Goal: Complete application form

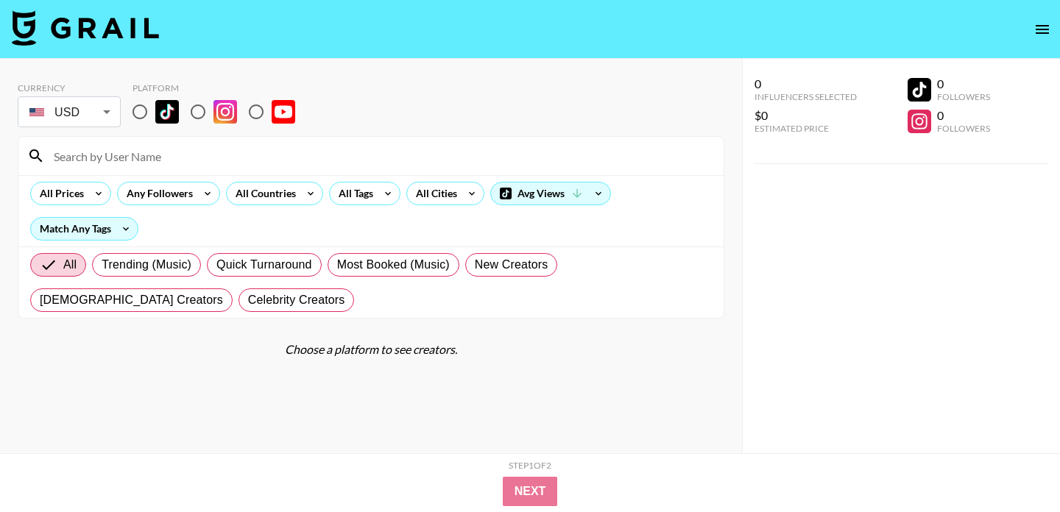
click at [157, 166] on input at bounding box center [380, 156] width 670 height 24
type input "[PERSON_NAME]"
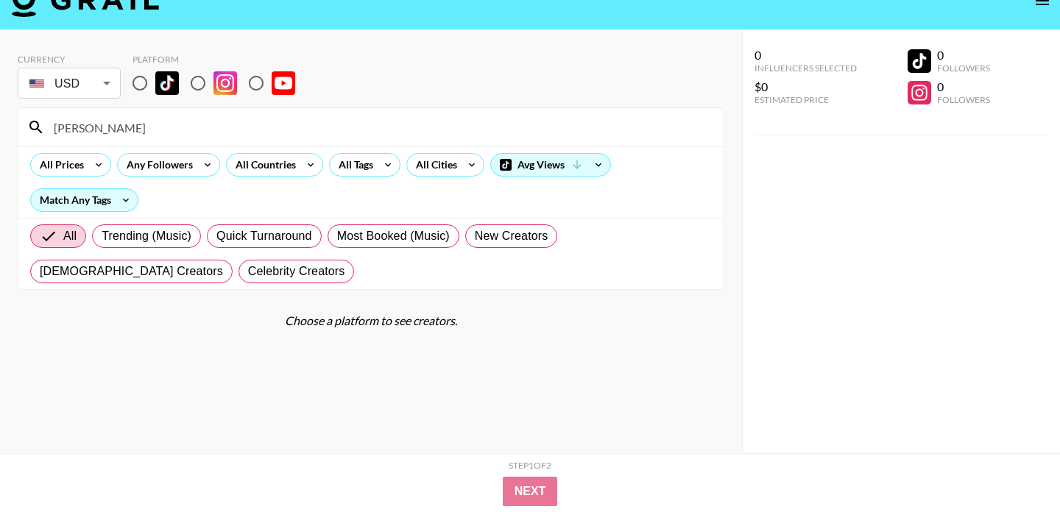
scroll to position [40, 0]
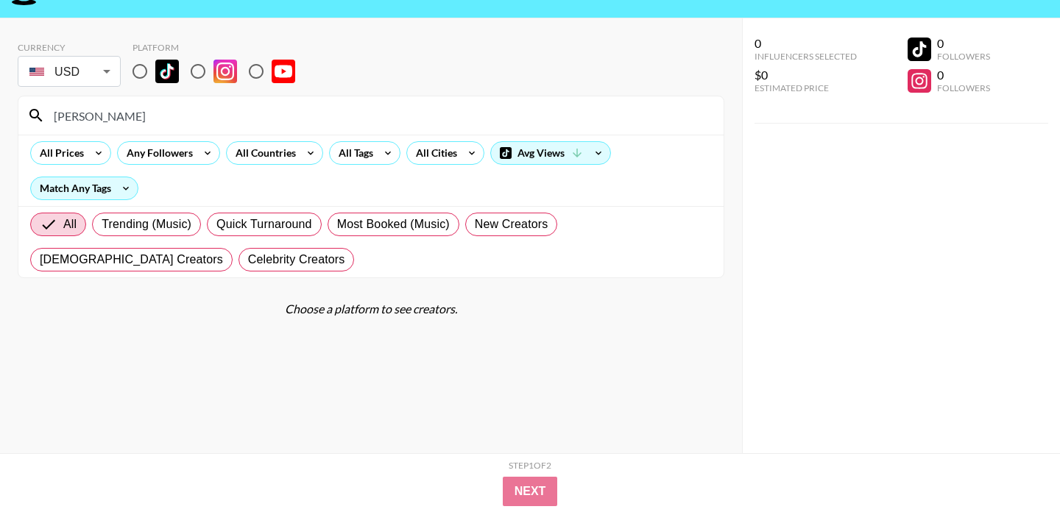
click at [144, 73] on input "radio" at bounding box center [139, 71] width 31 height 31
radio input "true"
click at [164, 116] on input "[PERSON_NAME]" at bounding box center [380, 116] width 670 height 24
click at [130, 118] on input "[PERSON_NAME]" at bounding box center [380, 116] width 670 height 24
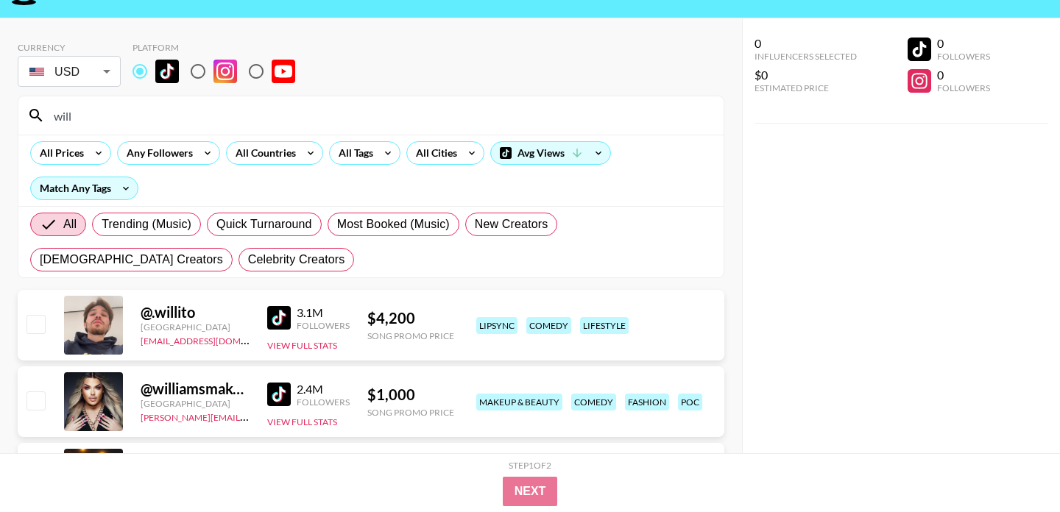
scroll to position [0, 0]
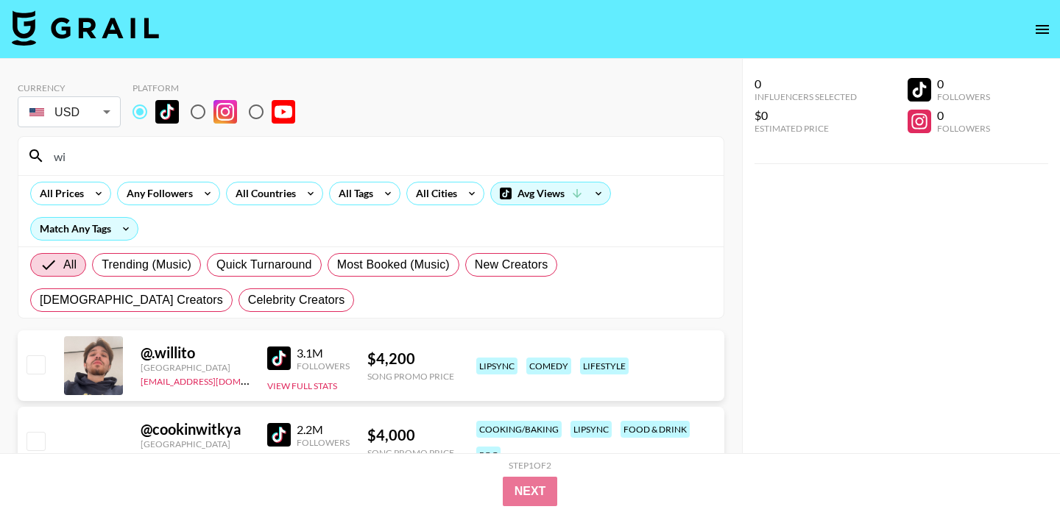
type input "w"
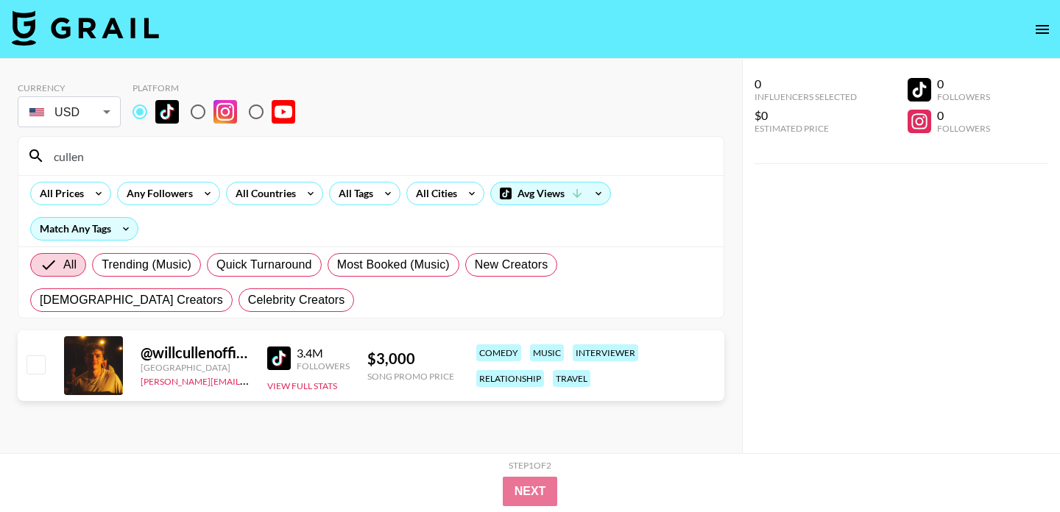
type input "cullen"
click at [34, 361] on input "checkbox" at bounding box center [35, 364] width 18 height 18
checkbox input "true"
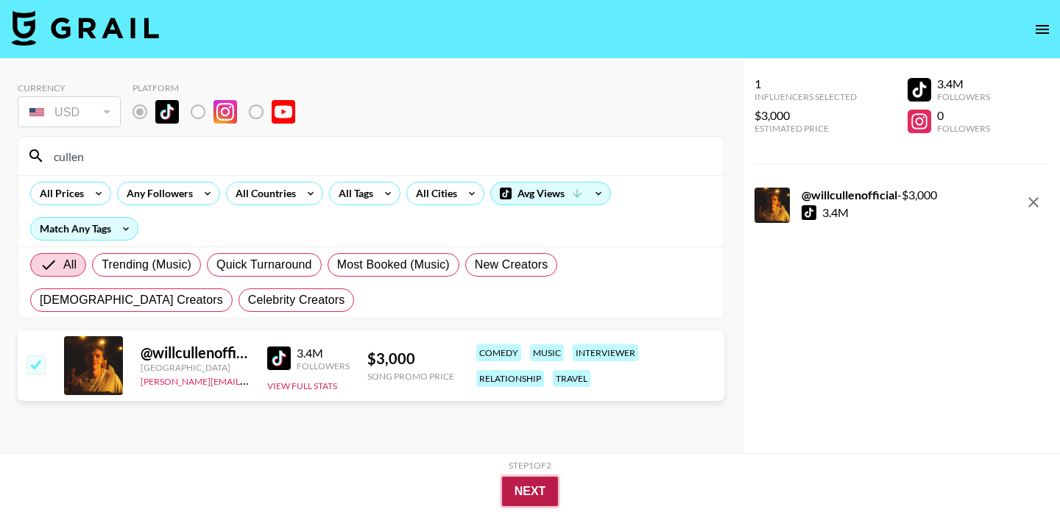
click at [525, 492] on button "Next" at bounding box center [530, 491] width 57 height 29
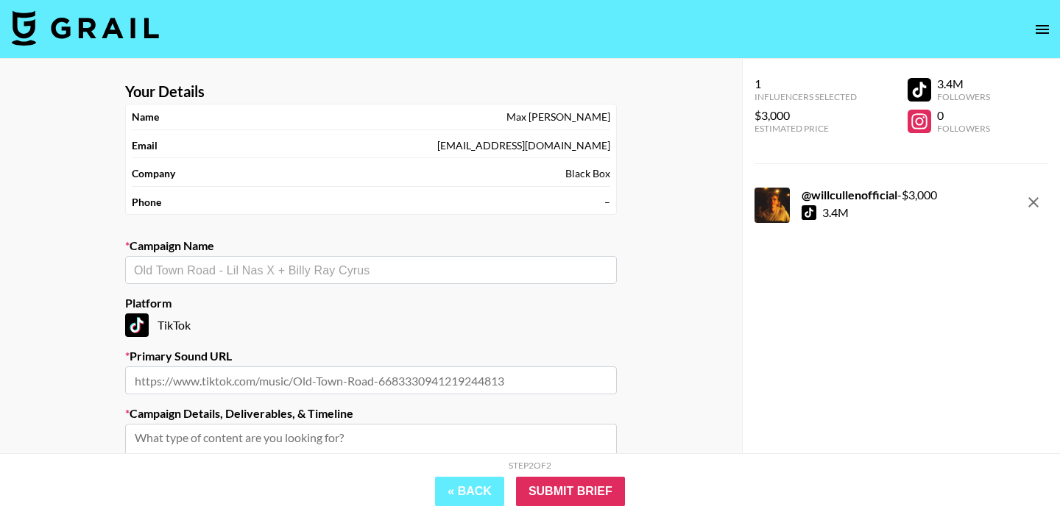
click at [274, 272] on input "text" at bounding box center [371, 270] width 474 height 17
click at [264, 302] on li "Add New Campaign: "Stereophonics"" at bounding box center [371, 302] width 492 height 24
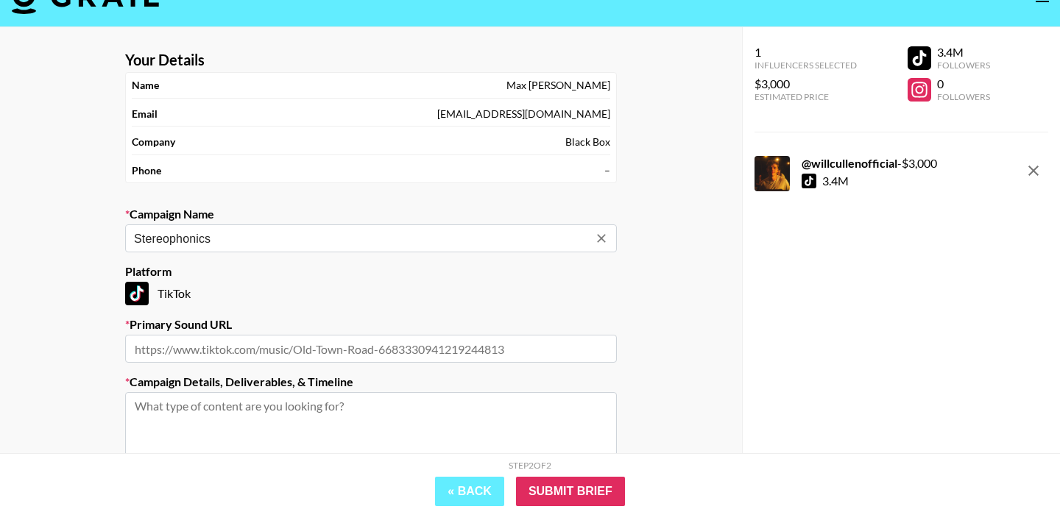
scroll to position [75, 0]
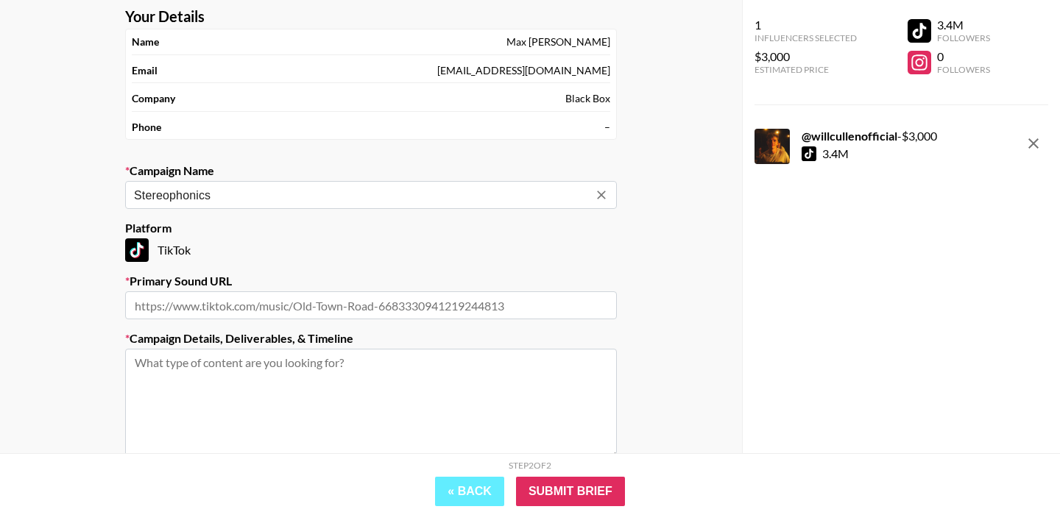
type input "Stereophonics"
click at [250, 306] on input "text" at bounding box center [371, 305] width 492 height 28
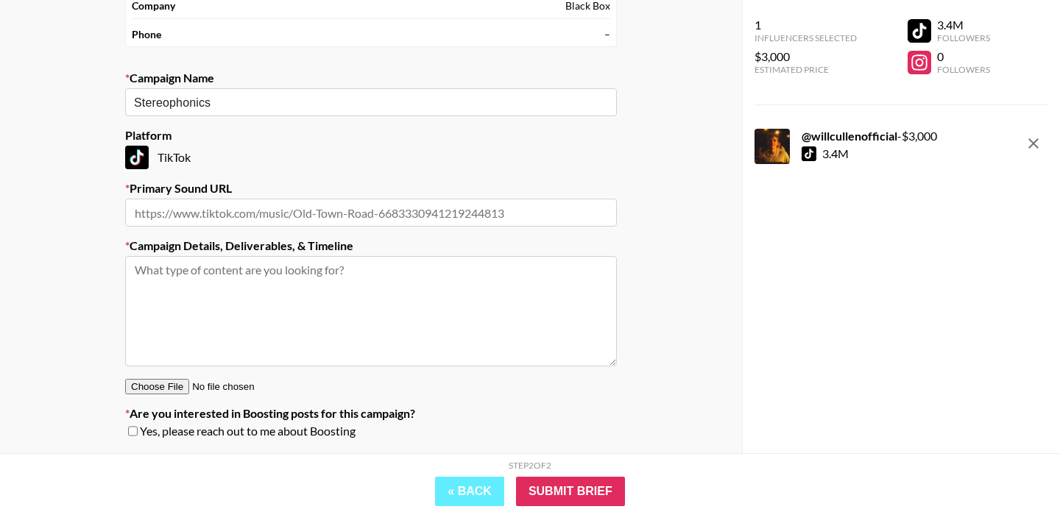
scroll to position [169, 0]
type input "N/A"
click at [258, 303] on textarea at bounding box center [371, 310] width 492 height 110
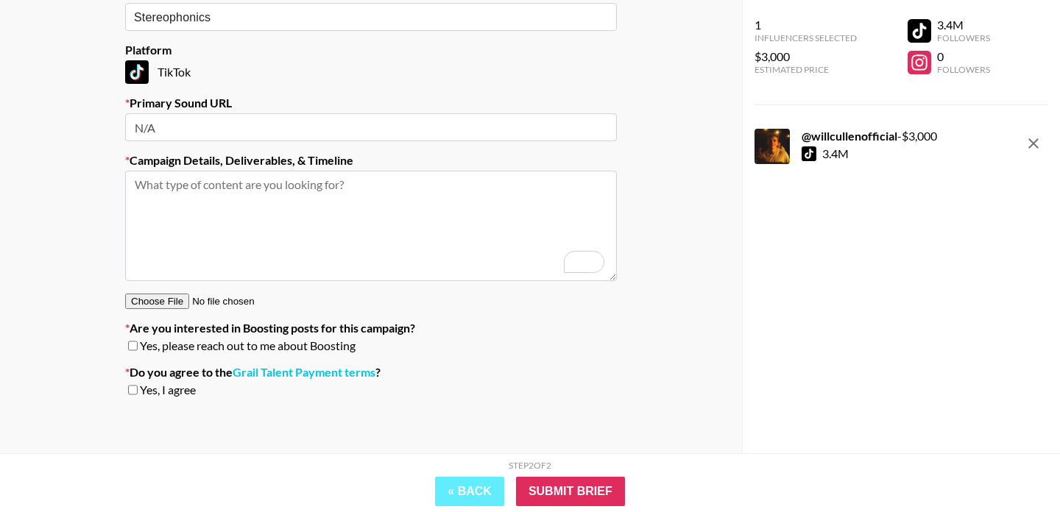
scroll to position [256, 0]
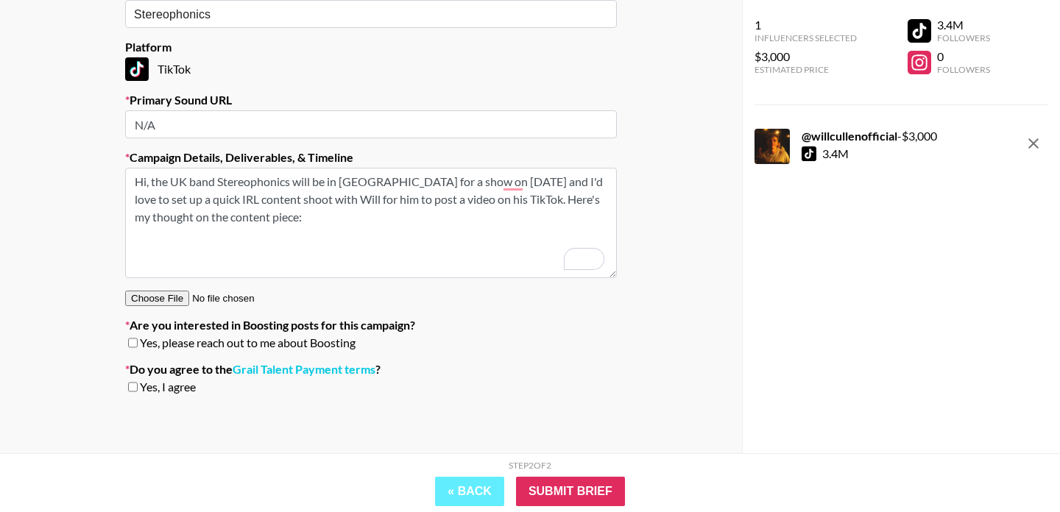
paste textarea "Will comes up to the band asking them if he can play a song, and he plays a Ste…"
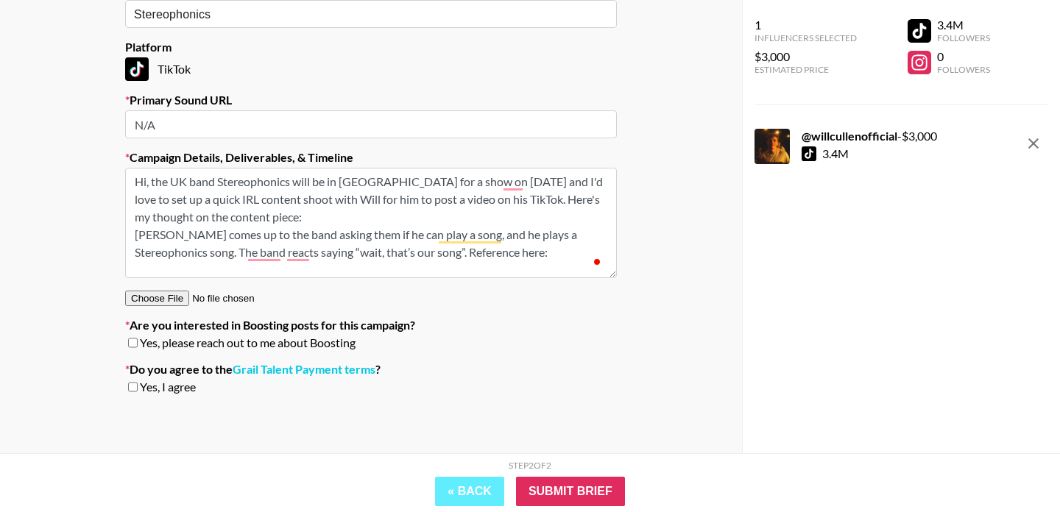
paste textarea "[URL][DOMAIN_NAME]"
type textarea "Hi, the UK band Stereophonics will be in [GEOGRAPHIC_DATA] for a show on [DATE]…"
click at [203, 339] on span "Yes, please reach out to me about Boosting" at bounding box center [248, 343] width 216 height 15
click at [131, 383] on input "checkbox" at bounding box center [133, 387] width 10 height 10
checkbox input "true"
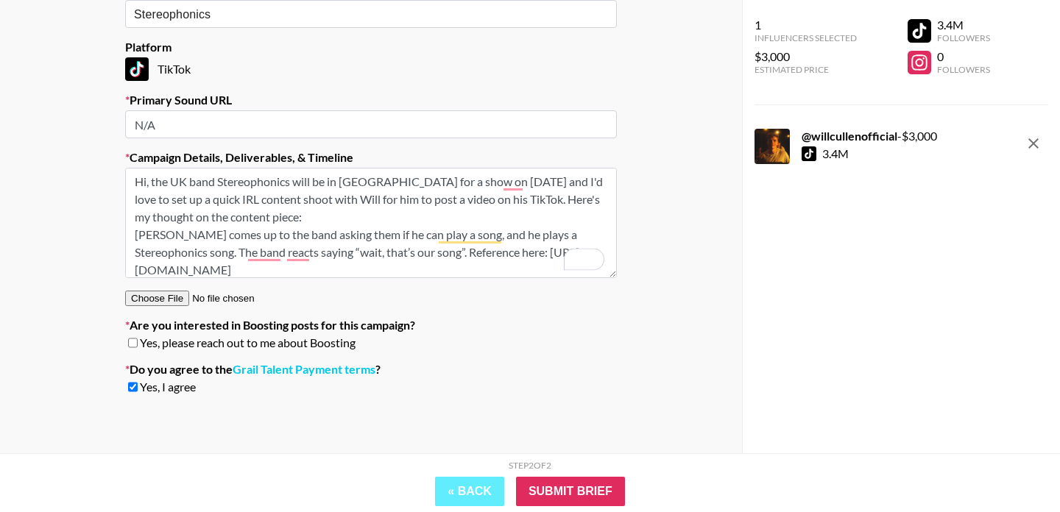
click at [131, 342] on input "checkbox" at bounding box center [133, 343] width 10 height 10
checkbox input "true"
click at [575, 489] on input "Submit Brief" at bounding box center [570, 491] width 109 height 29
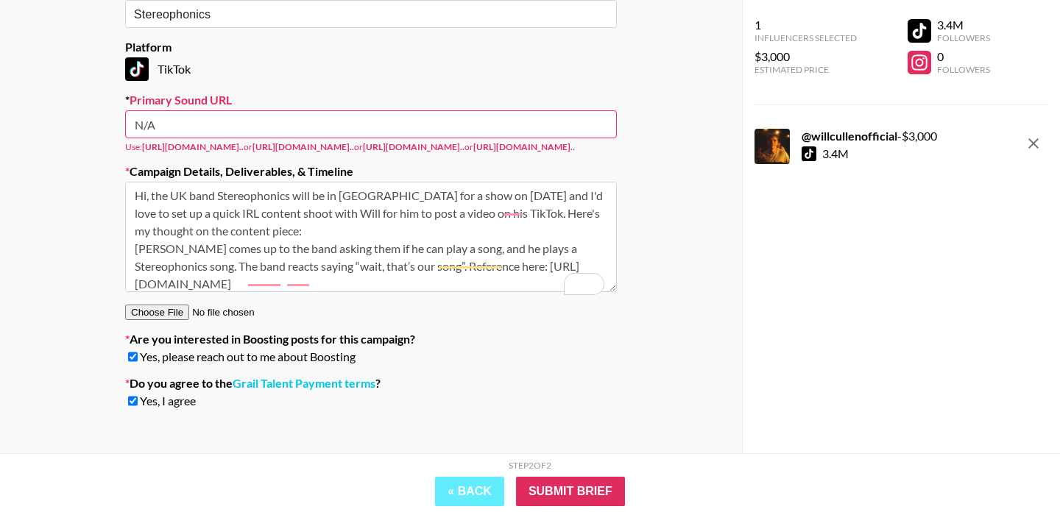
click at [310, 126] on input "N/A" at bounding box center [371, 124] width 492 height 28
paste input "[URL][DOMAIN_NAME]"
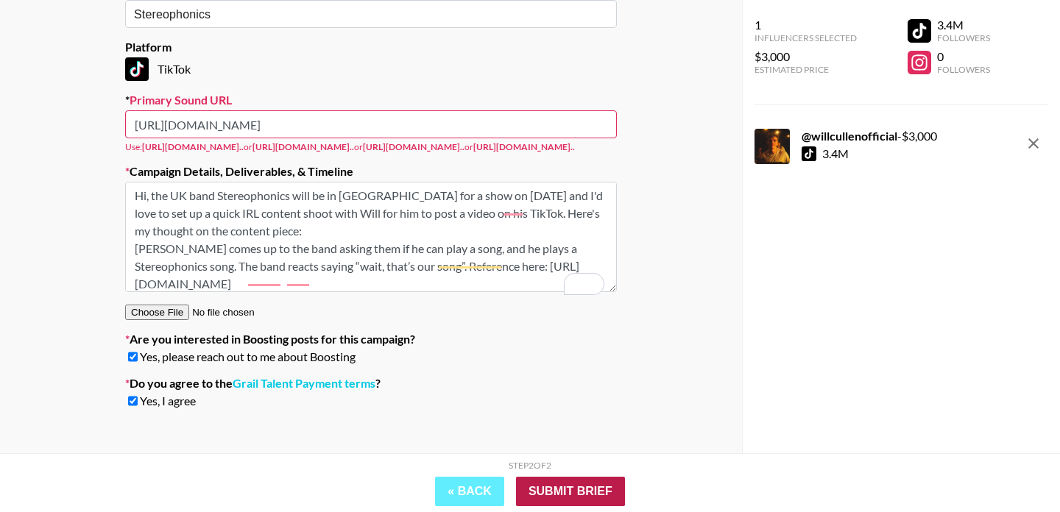
type input "[URL][DOMAIN_NAME]"
click at [556, 481] on input "Submit Brief" at bounding box center [570, 491] width 109 height 29
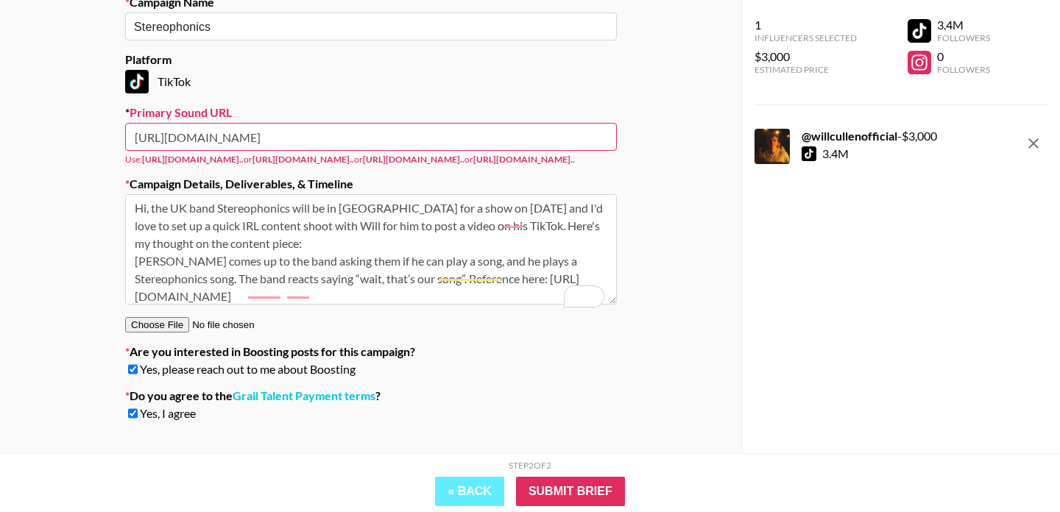
scroll to position [235, 0]
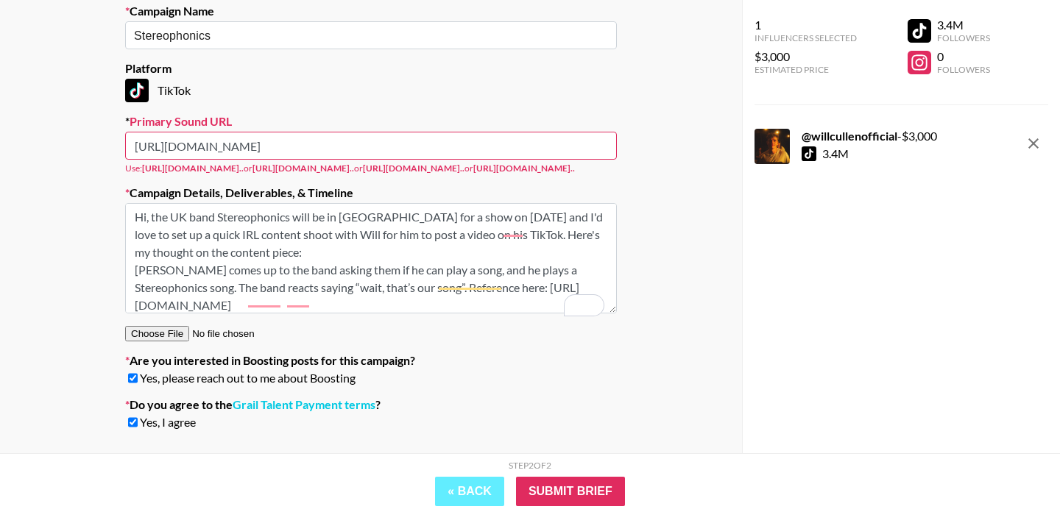
click at [656, 254] on div "Your Details Name [PERSON_NAME] Email [EMAIL_ADDRESS][DOMAIN_NAME] Company Blac…" at bounding box center [371, 156] width 742 height 665
click at [570, 488] on input "Submit Brief" at bounding box center [570, 491] width 109 height 29
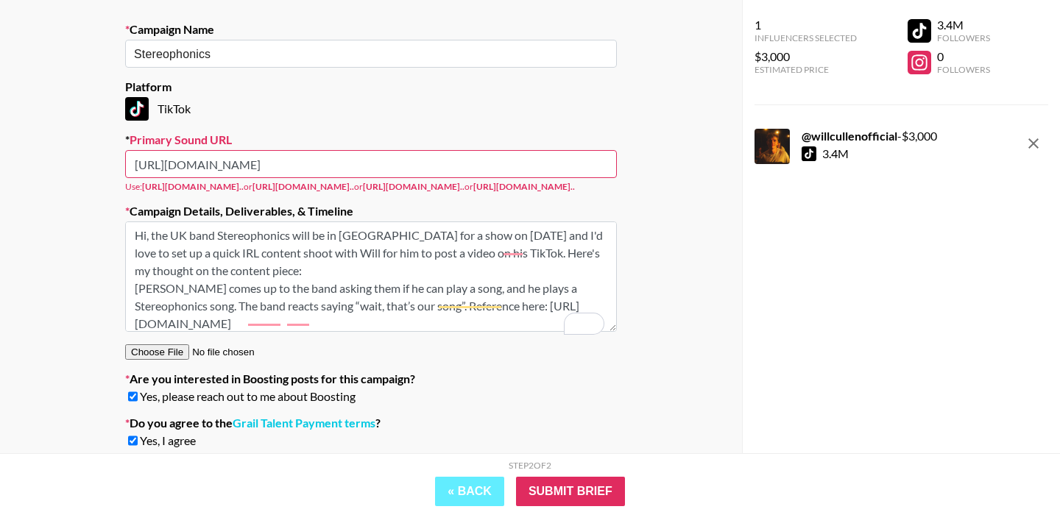
scroll to position [215, 0]
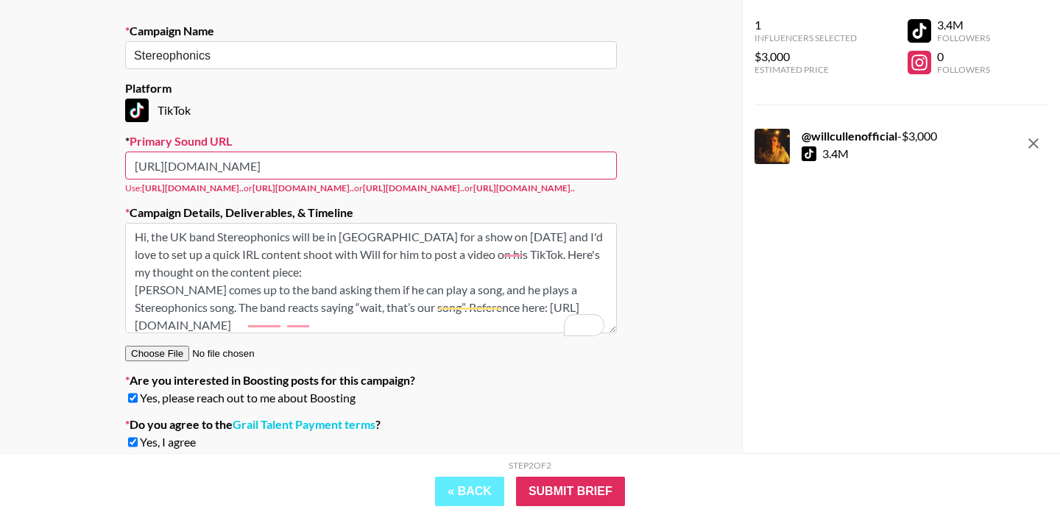
click at [382, 162] on input "[URL][DOMAIN_NAME]" at bounding box center [371, 166] width 492 height 28
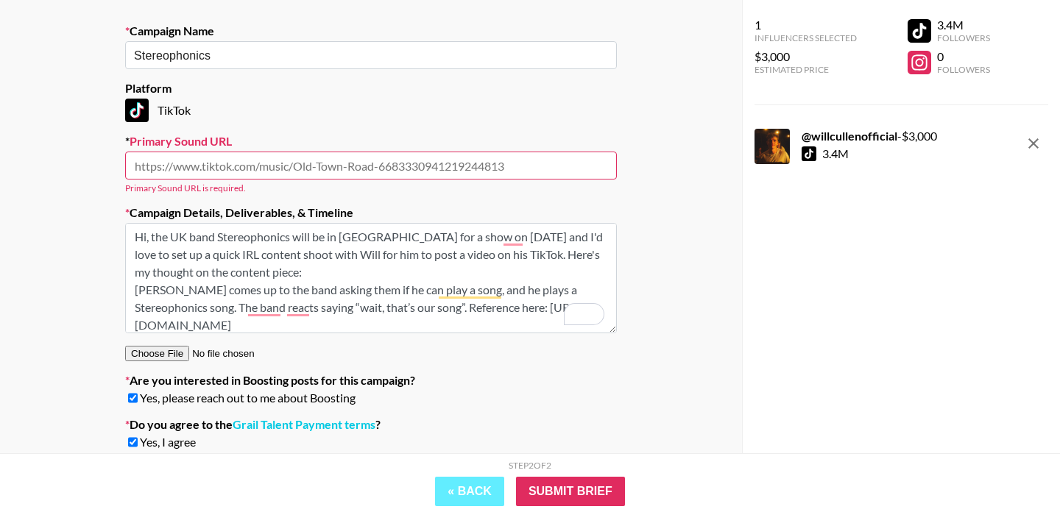
paste input "[URL][DOMAIN_NAME]"
type input "[URL][DOMAIN_NAME]"
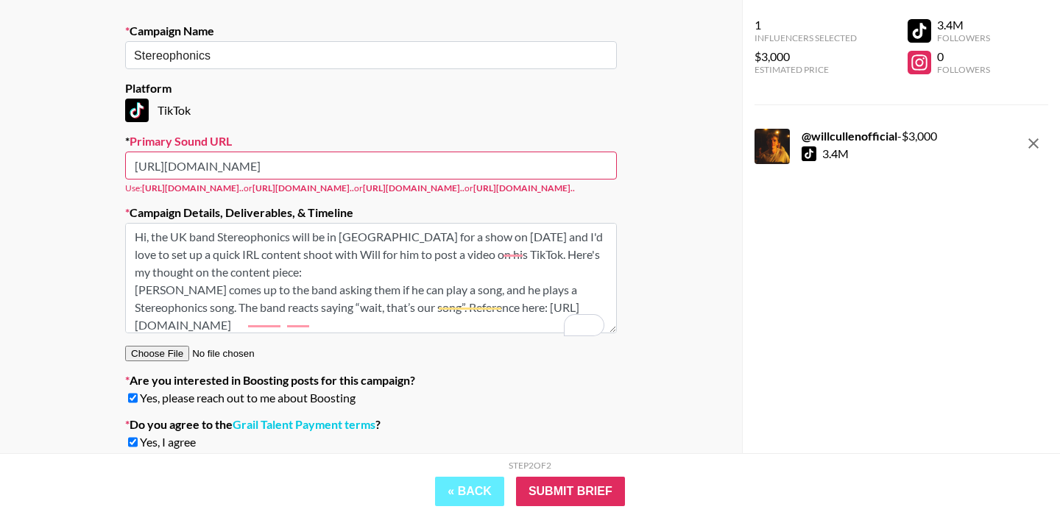
drag, startPoint x: 274, startPoint y: 169, endPoint x: 24, endPoint y: 169, distance: 250.2
click at [24, 169] on div "Your Details Name [PERSON_NAME] Email [EMAIL_ADDRESS][DOMAIN_NAME] Company Blac…" at bounding box center [371, 176] width 742 height 665
click at [219, 162] on input "[URL][DOMAIN_NAME]" at bounding box center [371, 166] width 492 height 28
click at [369, 160] on input "[URL][DOMAIN_NAME]" at bounding box center [371, 166] width 492 height 28
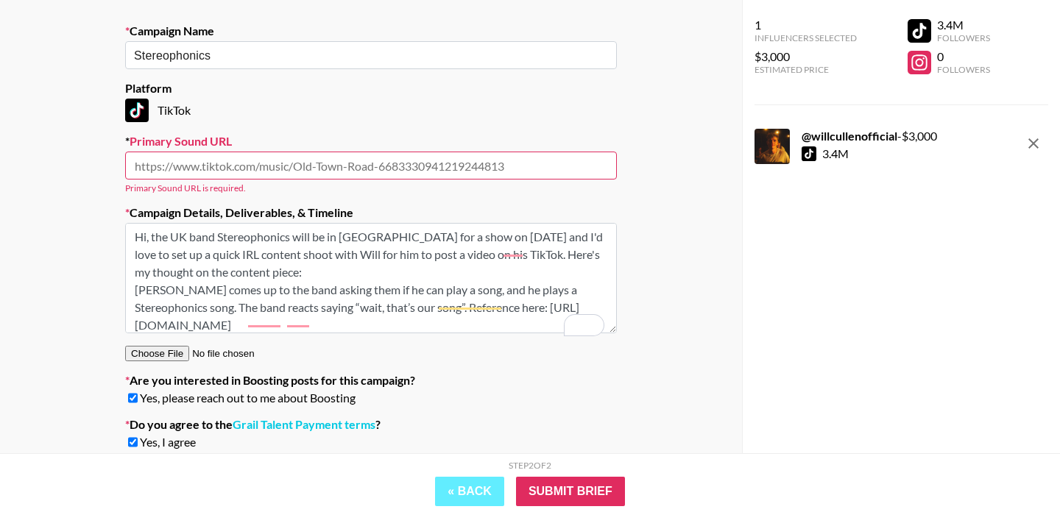
paste input "[URL][DOMAIN_NAME]’s-Always-Gonna-Be-Something-7465584700606990352?is_from_weba…"
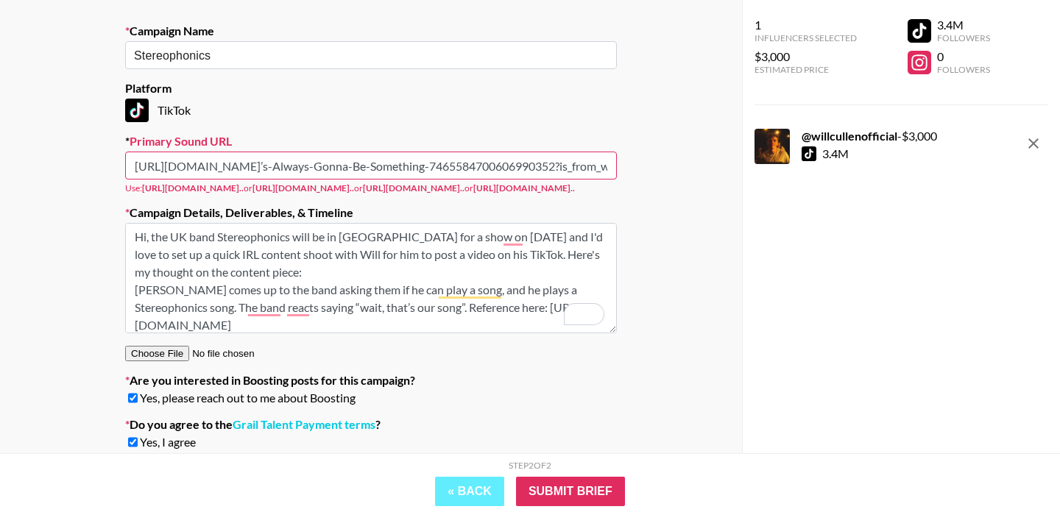
scroll to position [0, 216]
type input "[URL][DOMAIN_NAME]’s-Always-Gonna-Be-Something-7465584700606990352?is_from_weba…"
click at [389, 122] on section "Your Details Name [PERSON_NAME] Email [EMAIL_ADDRESS][DOMAIN_NAME] Company Blac…" at bounding box center [370, 164] width 515 height 617
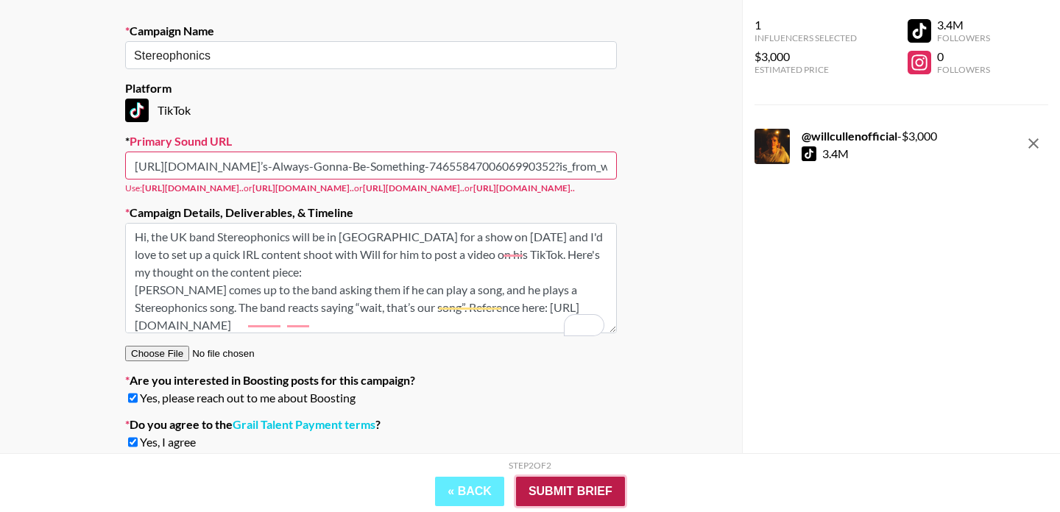
click at [571, 483] on input "Submit Brief" at bounding box center [570, 491] width 109 height 29
click at [564, 489] on input "Submit Brief" at bounding box center [570, 491] width 109 height 29
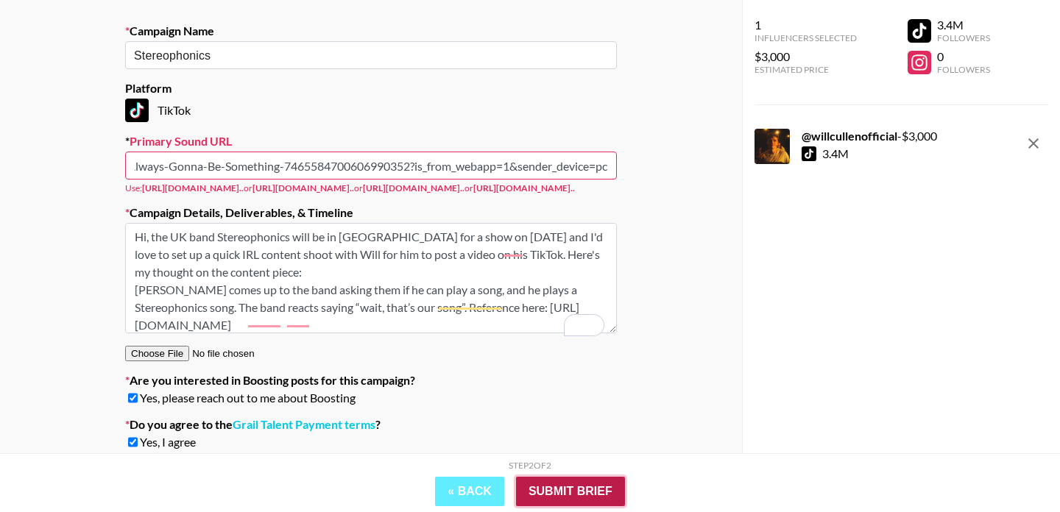
click at [564, 489] on input "Submit Brief" at bounding box center [570, 491] width 109 height 29
click at [813, 156] on div at bounding box center [808, 153] width 15 height 15
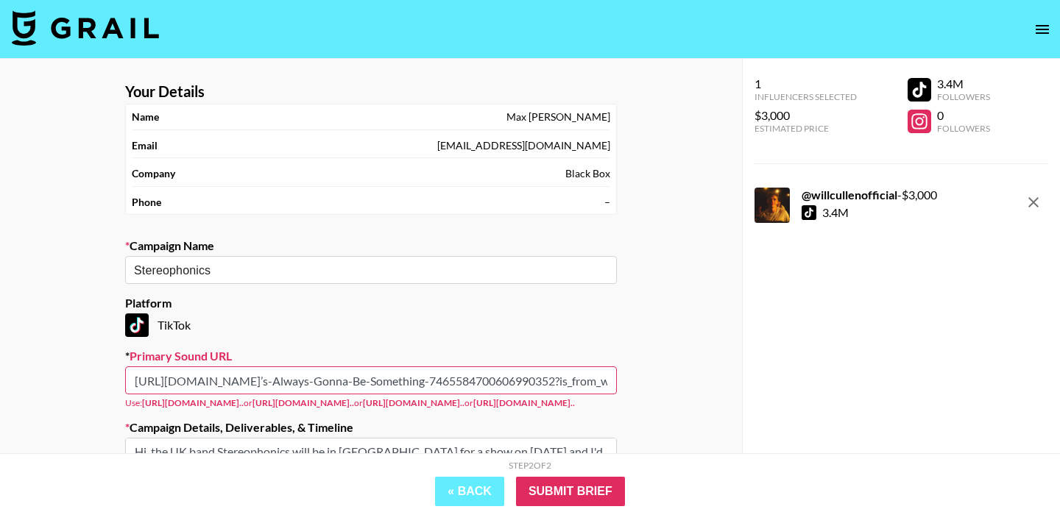
click at [1030, 205] on icon "remove" at bounding box center [1033, 202] width 10 height 10
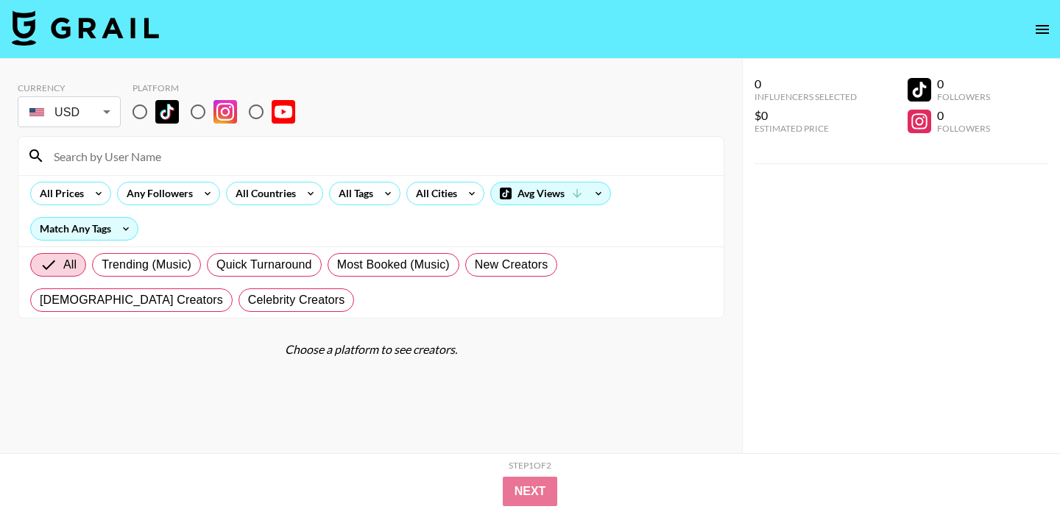
click at [216, 160] on input at bounding box center [380, 156] width 670 height 24
type input "will"
click at [134, 111] on input "radio" at bounding box center [139, 111] width 31 height 31
radio input "true"
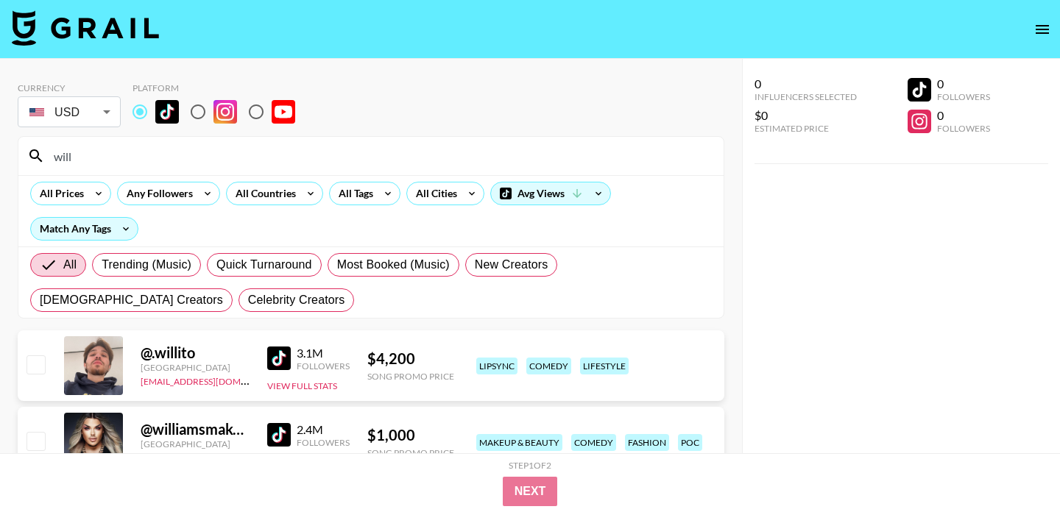
click at [135, 153] on input "will" at bounding box center [380, 156] width 670 height 24
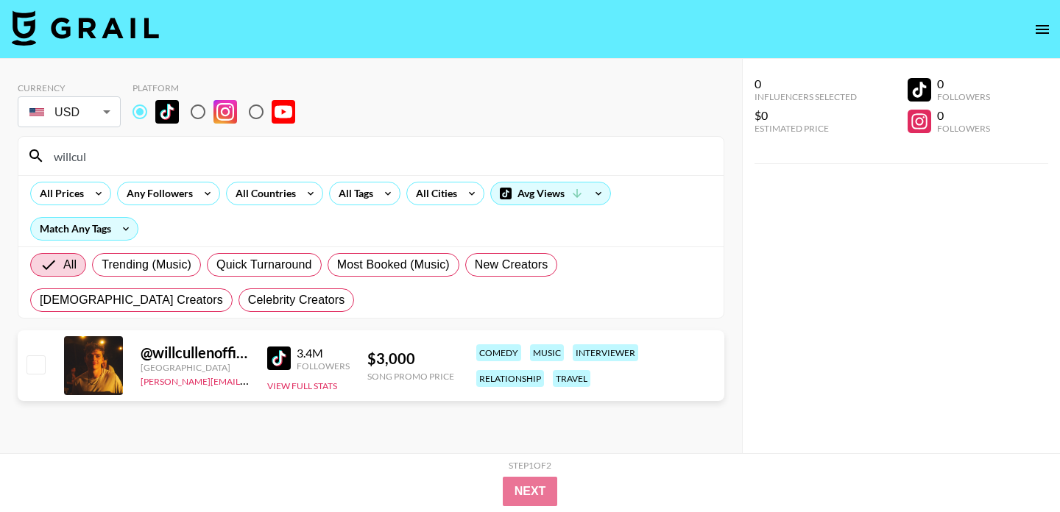
type input "willcul"
